Goal: Register for event/course

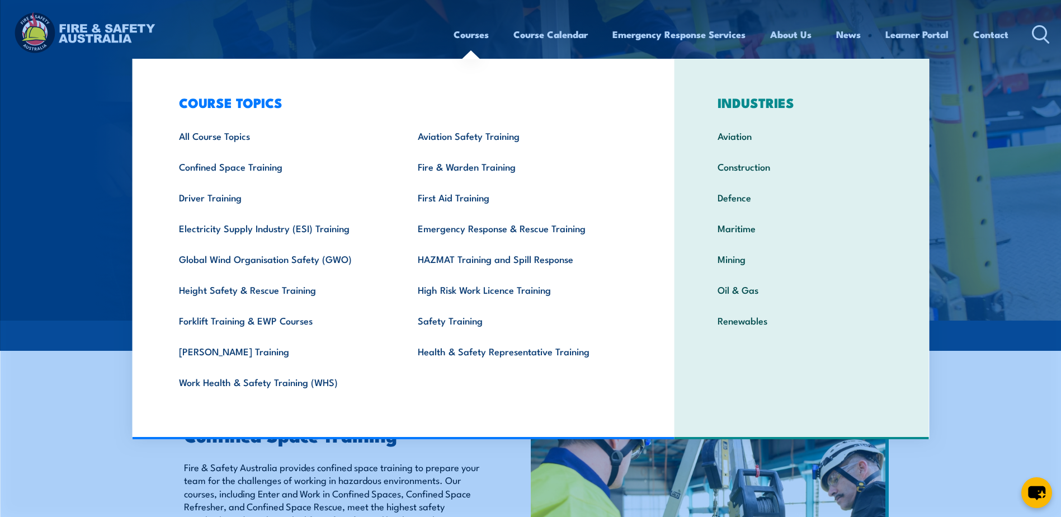
click at [472, 32] on link "Courses" at bounding box center [471, 35] width 35 height 30
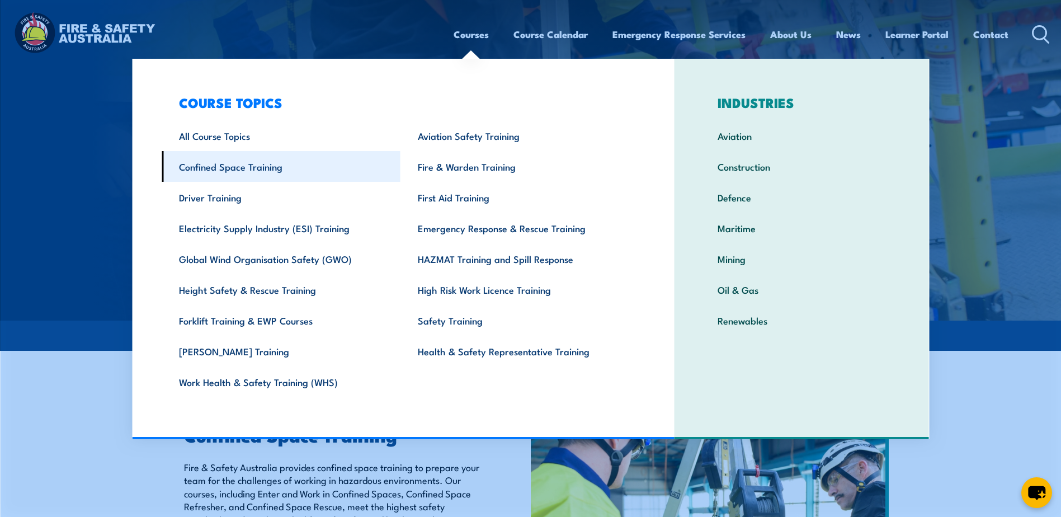
click at [226, 170] on link "Confined Space Training" at bounding box center [281, 166] width 239 height 31
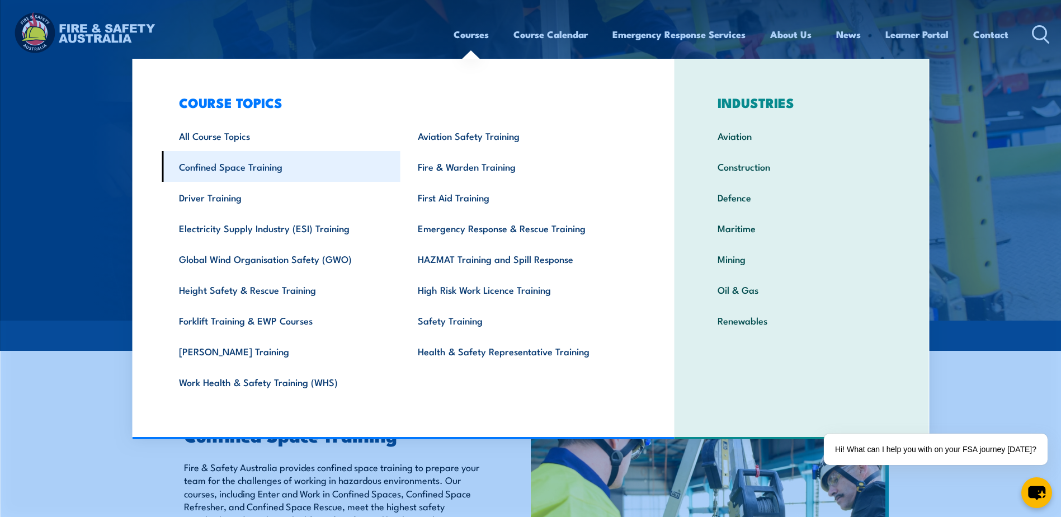
click at [256, 166] on link "Confined Space Training" at bounding box center [281, 166] width 239 height 31
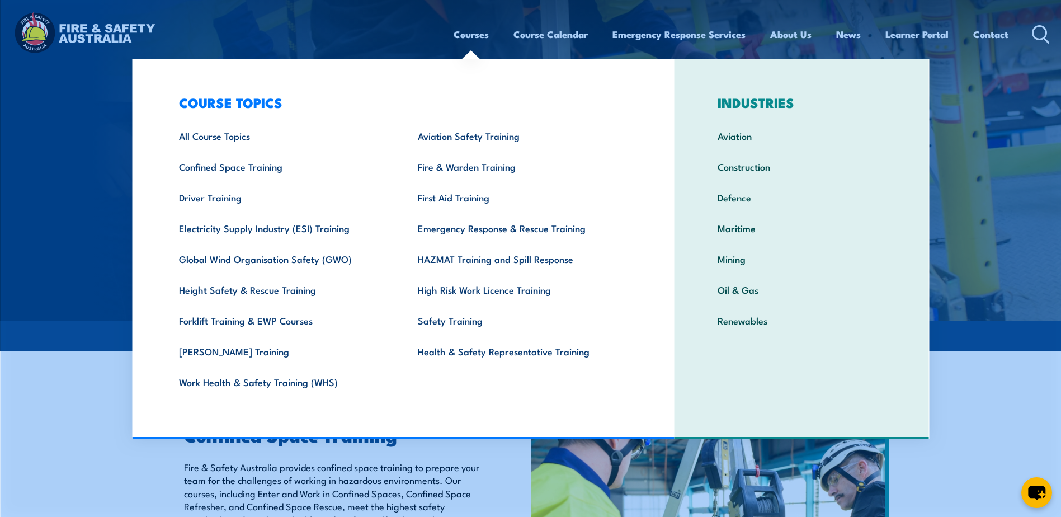
click at [478, 38] on link "Courses" at bounding box center [471, 35] width 35 height 30
click at [219, 294] on link "Height Safety & Rescue Training" at bounding box center [281, 289] width 239 height 31
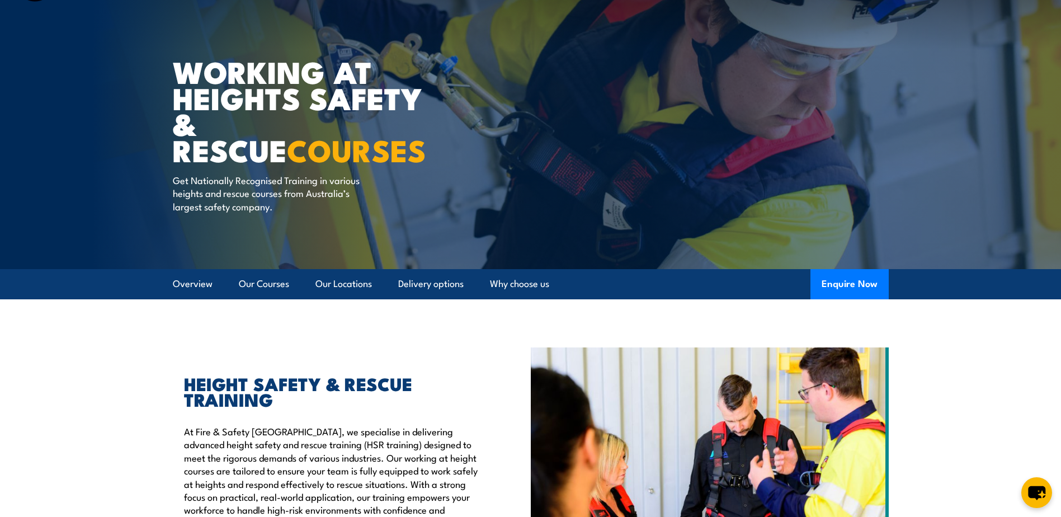
scroll to position [224, 0]
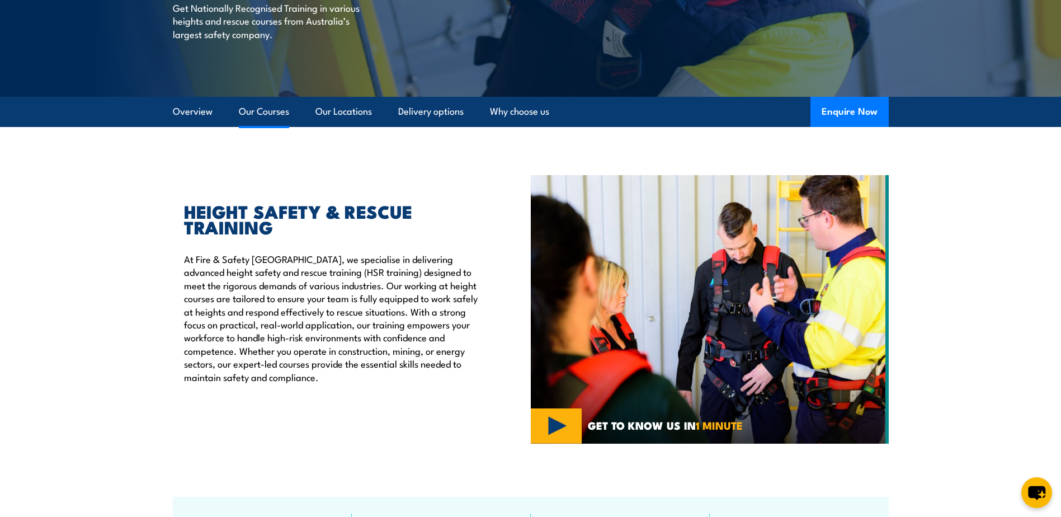
click at [279, 111] on link "Our Courses" at bounding box center [264, 112] width 50 height 30
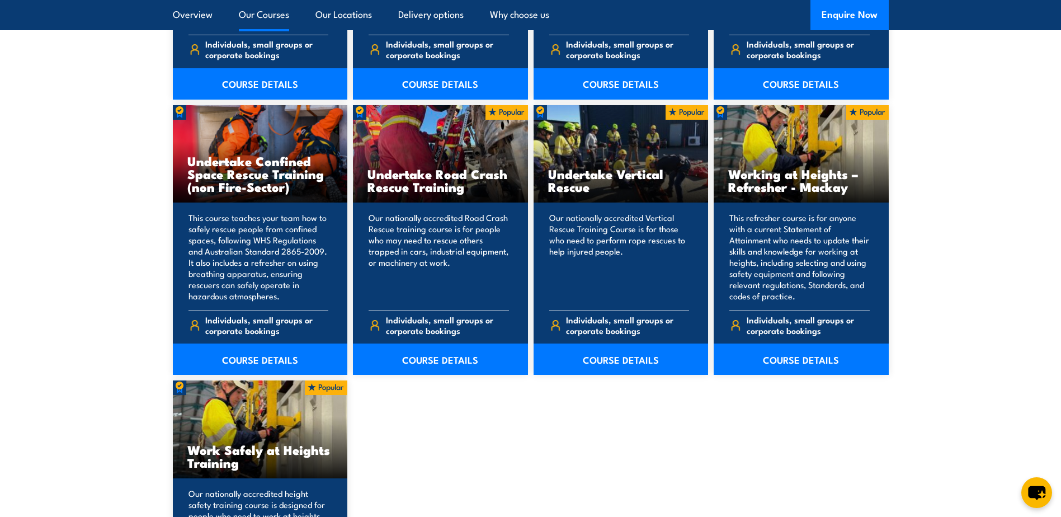
scroll to position [1185, 0]
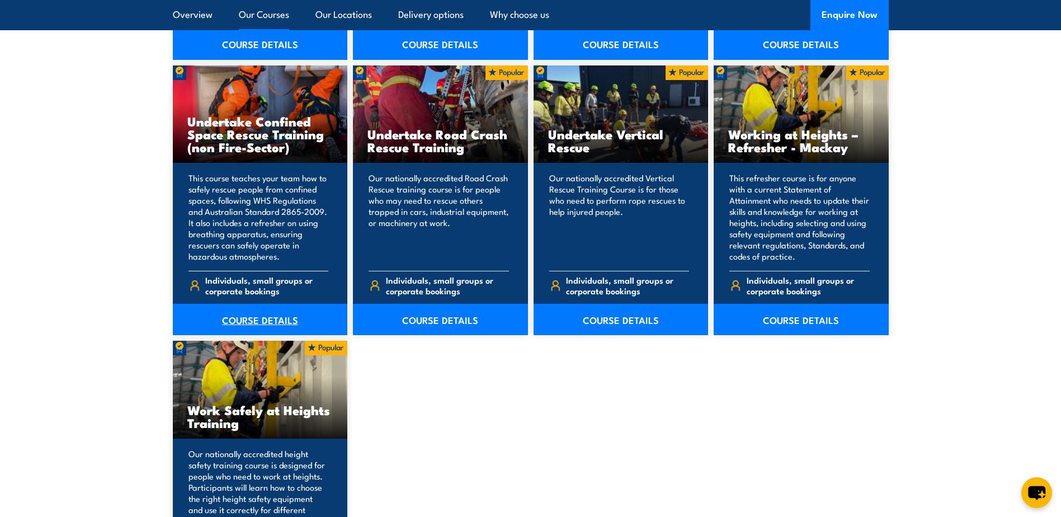
click at [278, 322] on link "COURSE DETAILS" at bounding box center [260, 319] width 175 height 31
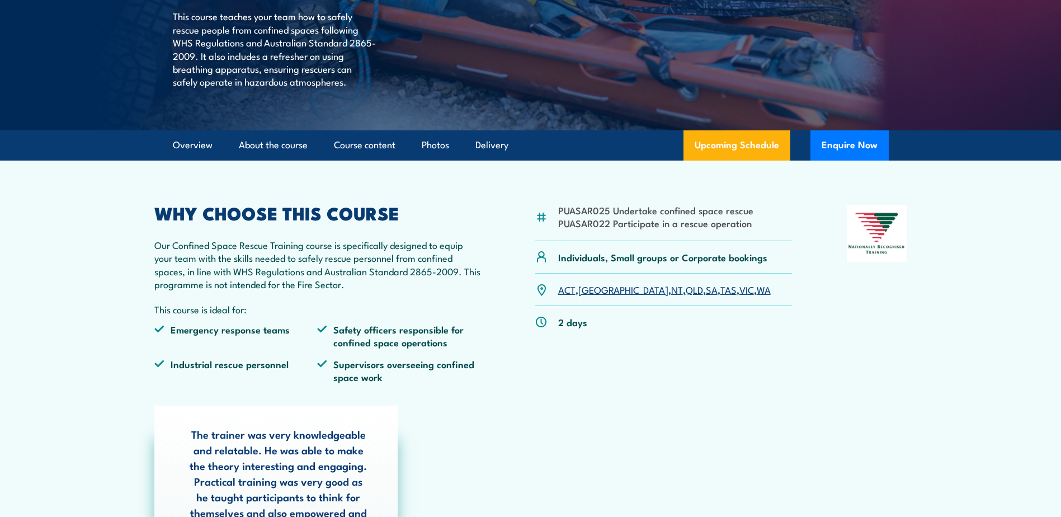
scroll to position [280, 0]
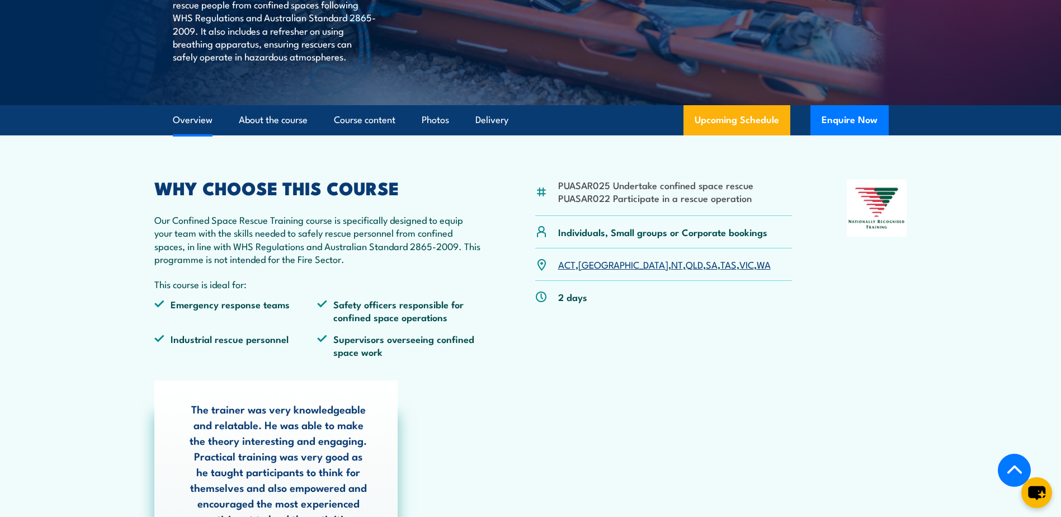
click at [686, 263] on link "QLD" at bounding box center [694, 263] width 17 height 13
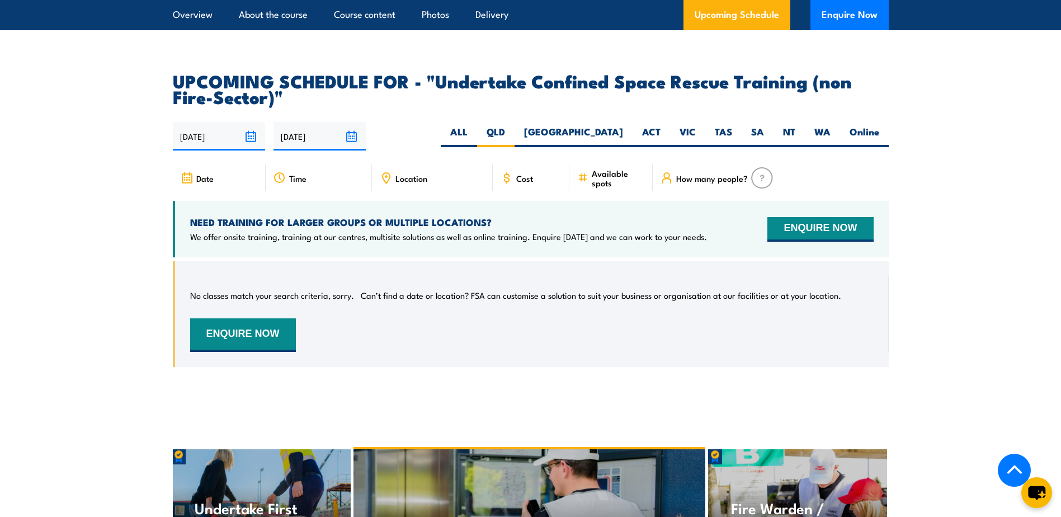
scroll to position [1906, 0]
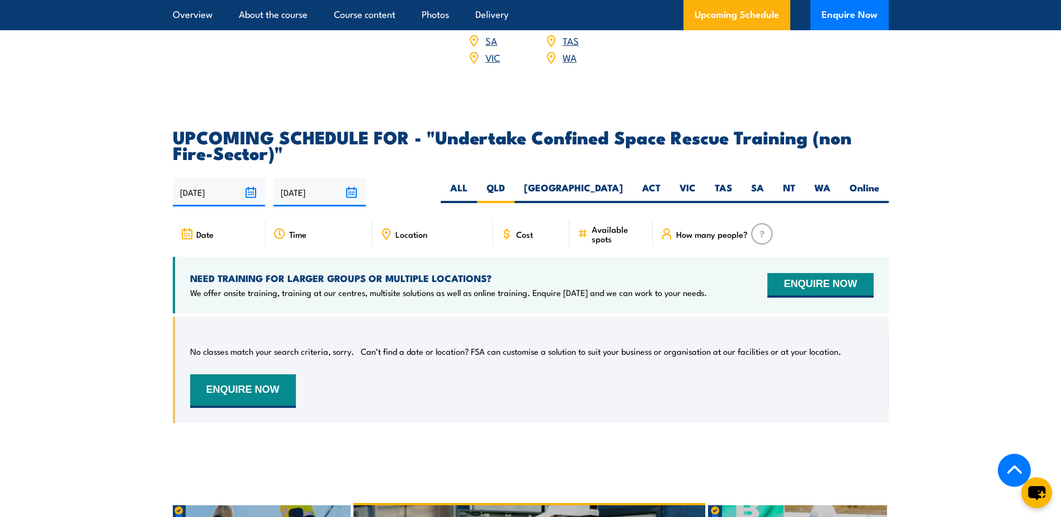
click at [527, 229] on span "Cost" at bounding box center [524, 234] width 17 height 10
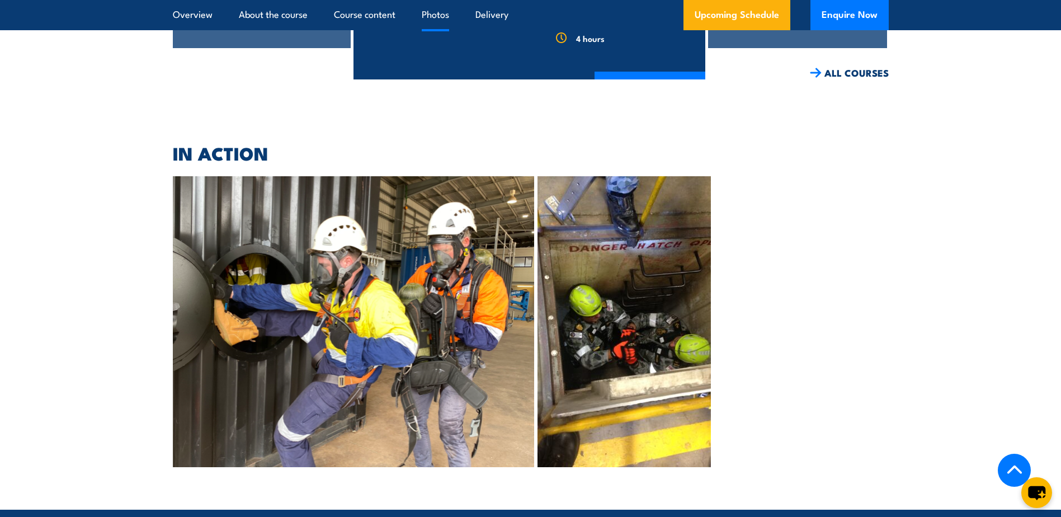
scroll to position [2308, 0]
